Goal: Task Accomplishment & Management: Complete application form

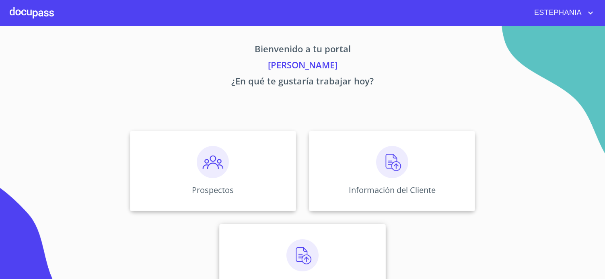
scroll to position [31, 0]
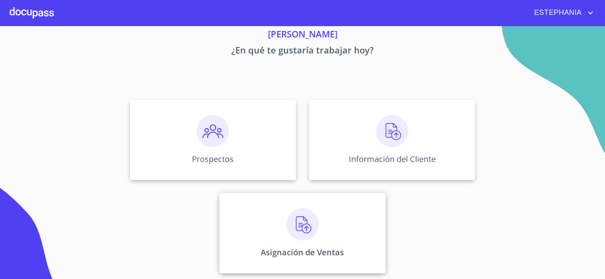
click at [347, 225] on div "Asignación de Ventas" at bounding box center [302, 233] width 166 height 80
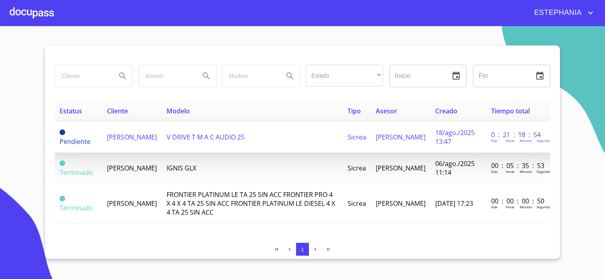
click at [127, 136] on span "[PERSON_NAME]" at bounding box center [132, 137] width 50 height 9
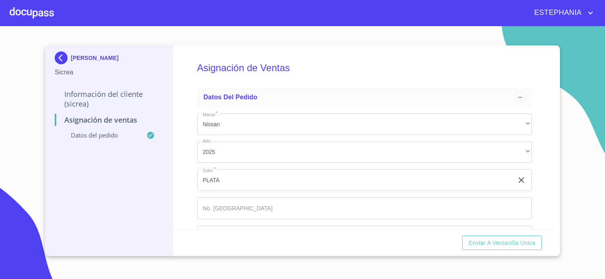
scroll to position [33, 0]
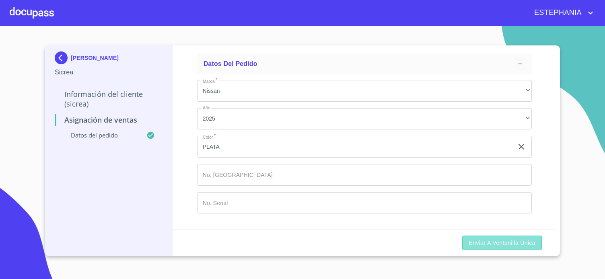
click at [497, 250] on button "Enviar a Ventanilla Única" at bounding box center [502, 243] width 80 height 15
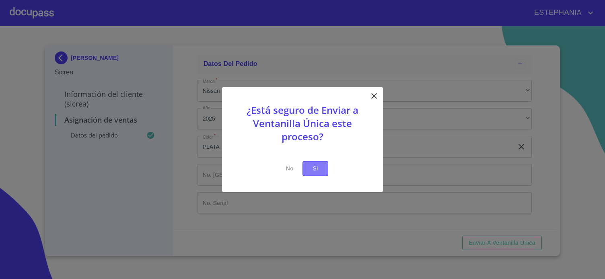
click at [320, 170] on span "Si" at bounding box center [315, 169] width 13 height 10
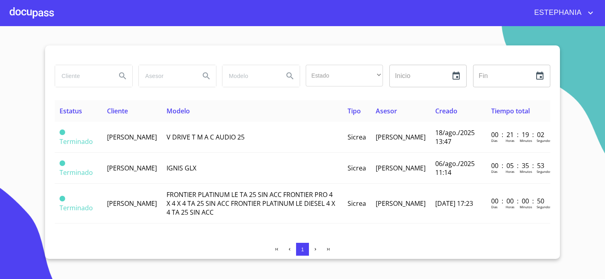
click at [589, 126] on section "Estado ​ ​ Inicio ​ Fin ​ Estatus Cliente Modelo Tipo Asesor Creado Tiempo tota…" at bounding box center [302, 152] width 605 height 253
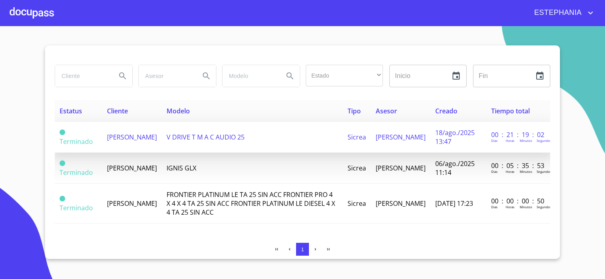
click at [202, 130] on td "V DRIVE T M A C AUDIO 25" at bounding box center [252, 137] width 181 height 31
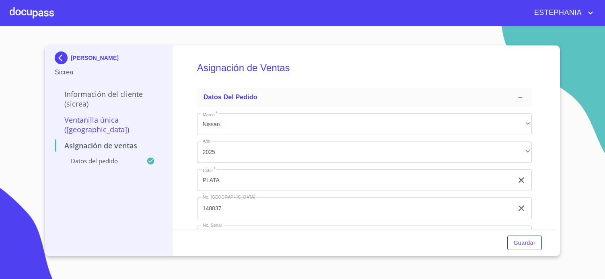
scroll to position [33, 0]
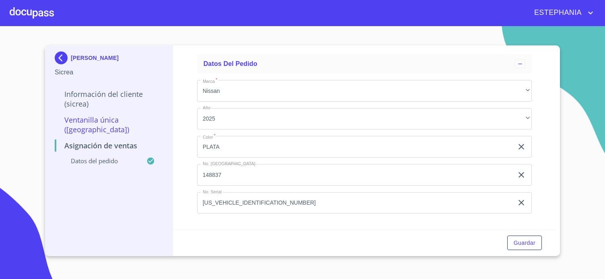
click at [116, 141] on p "Asignación de Ventas" at bounding box center [109, 146] width 108 height 10
click at [114, 98] on p "Información del Cliente (Sicrea)" at bounding box center [109, 98] width 108 height 19
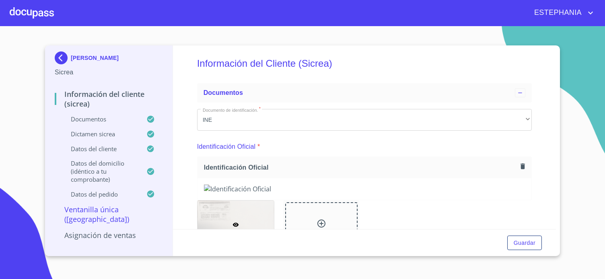
scroll to position [0, 0]
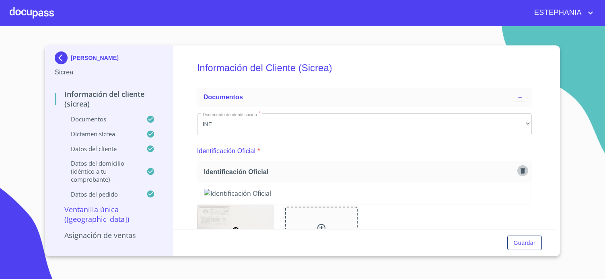
click at [518, 174] on button "button" at bounding box center [522, 170] width 11 height 11
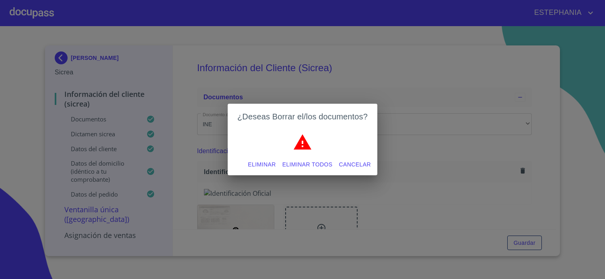
click at [305, 165] on span "Eliminar todos" at bounding box center [307, 165] width 50 height 10
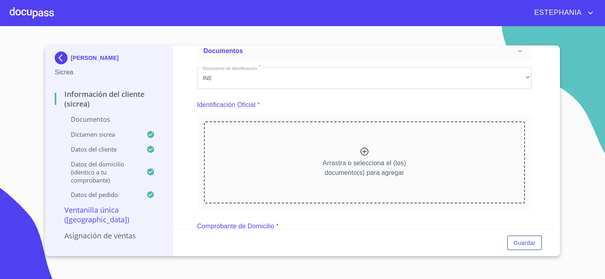
scroll to position [106, 0]
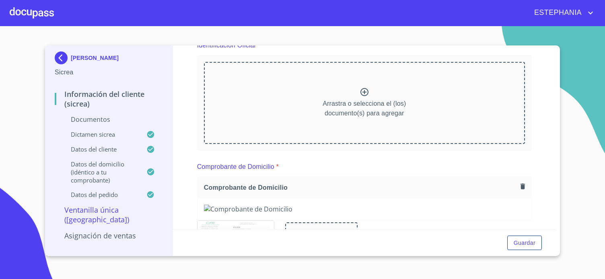
click at [370, 95] on div "Arrastra o selecciona el (los) documento(s) para agregar" at bounding box center [364, 103] width 321 height 82
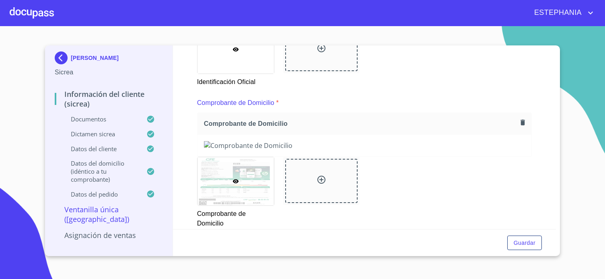
scroll to position [371, 0]
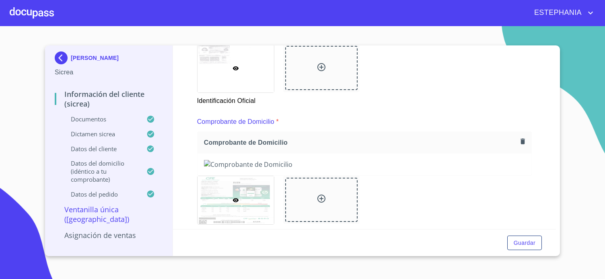
click at [523, 139] on icon "button" at bounding box center [523, 142] width 4 height 6
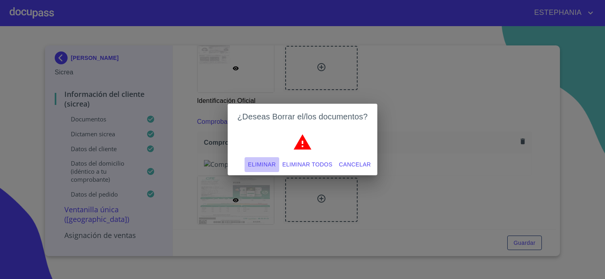
click at [278, 164] on button "Eliminar" at bounding box center [262, 164] width 34 height 15
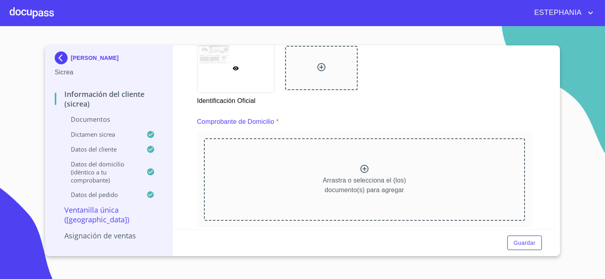
click at [353, 162] on div "Arrastra o selecciona el (los) documento(s) para agregar" at bounding box center [364, 179] width 321 height 82
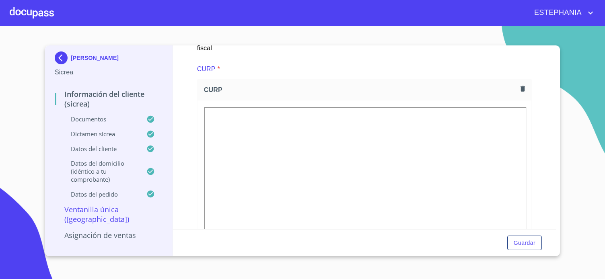
scroll to position [900, 0]
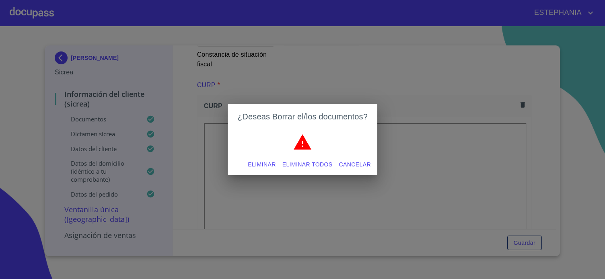
click at [304, 167] on span "Eliminar todos" at bounding box center [307, 165] width 50 height 10
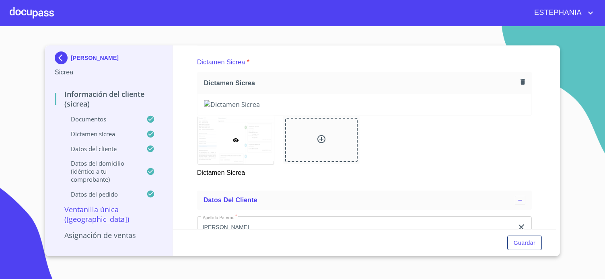
scroll to position [1377, 0]
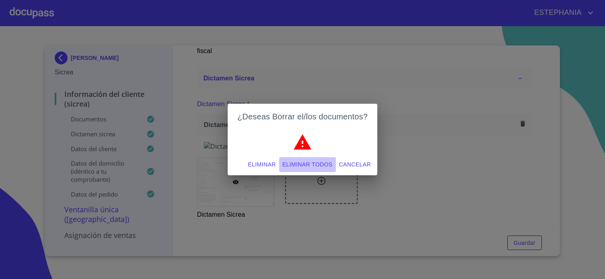
click at [305, 163] on span "Eliminar todos" at bounding box center [307, 165] width 50 height 10
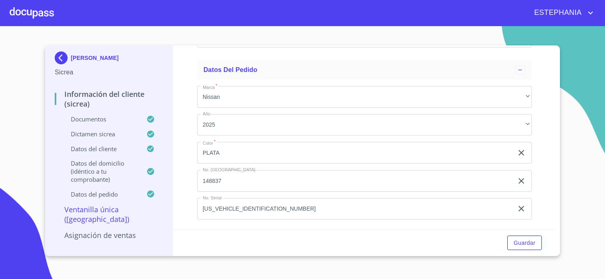
scroll to position [2330, 0]
click at [538, 241] on button "Guardar" at bounding box center [524, 243] width 35 height 15
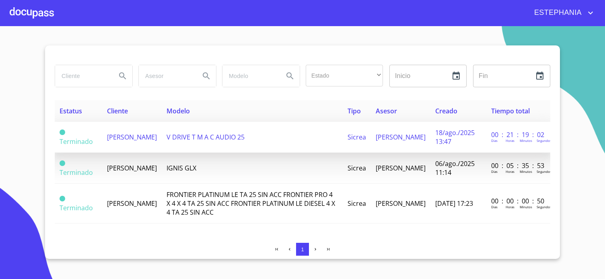
click at [178, 136] on span "V DRIVE T M A C AUDIO 25" at bounding box center [206, 137] width 78 height 9
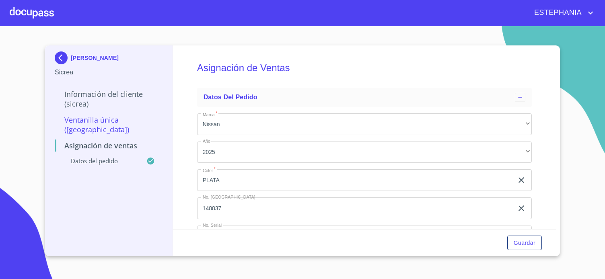
click at [84, 99] on p "Información del Cliente (Sicrea)" at bounding box center [109, 98] width 108 height 19
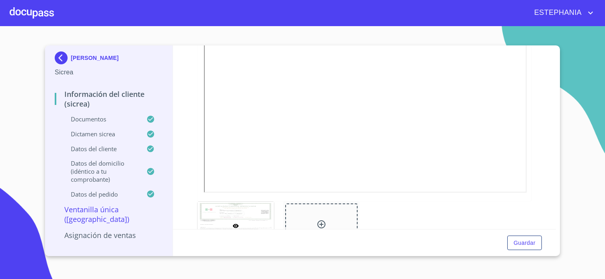
scroll to position [712, 0]
